Goal: Task Accomplishment & Management: Use online tool/utility

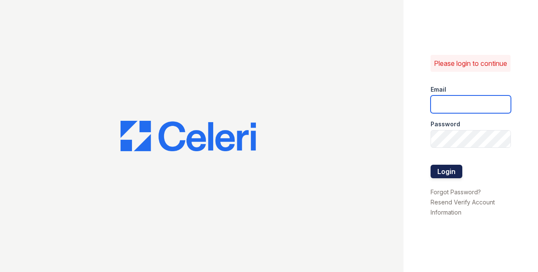
type input "[EMAIL_ADDRESS][DOMAIN_NAME]"
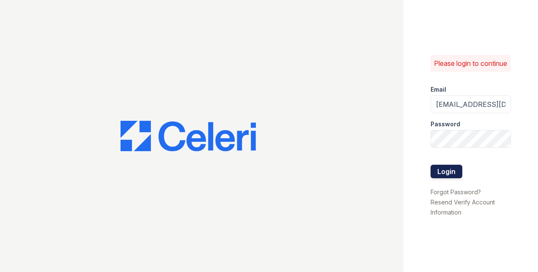
click at [450, 172] on button "Login" at bounding box center [446, 172] width 32 height 14
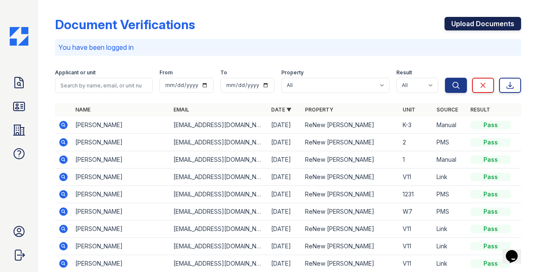
click at [458, 27] on link "Upload Documents" at bounding box center [482, 24] width 77 height 14
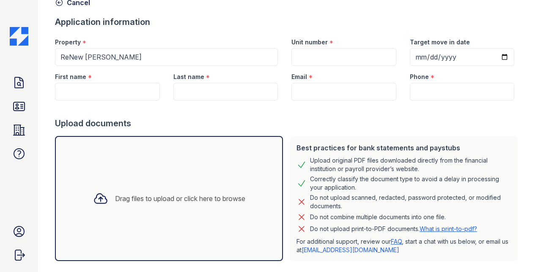
scroll to position [89, 0]
